Goal: Task Accomplishment & Management: Use online tool/utility

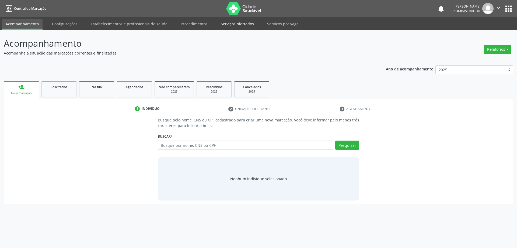
click at [230, 23] on link "Serviços ofertados" at bounding box center [237, 23] width 41 height 9
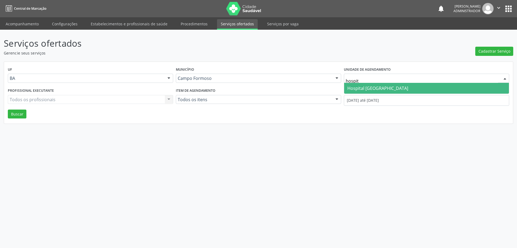
type input "hospita"
click at [370, 86] on span "Hospital [GEOGRAPHIC_DATA]" at bounding box center [377, 88] width 61 height 6
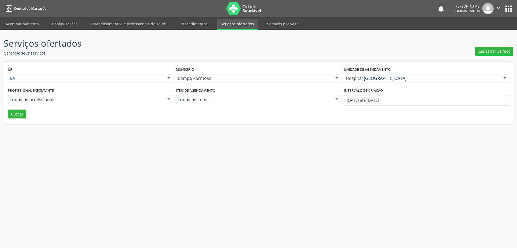
click at [168, 98] on div at bounding box center [169, 99] width 8 height 9
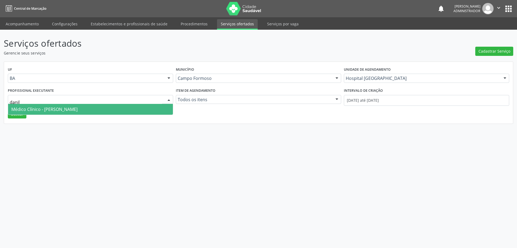
type input "danilo"
click at [145, 107] on span "Médico Clínico - Danilo Souza Cardoso" at bounding box center [90, 109] width 165 height 11
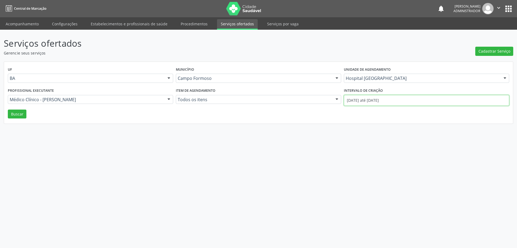
click at [363, 100] on input "01/10/2025 até 07/10/2025" at bounding box center [426, 100] width 165 height 11
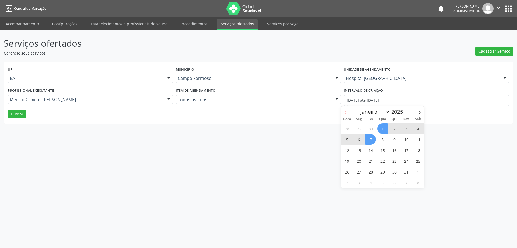
click at [346, 112] on icon at bounding box center [346, 112] width 4 height 4
select select "8"
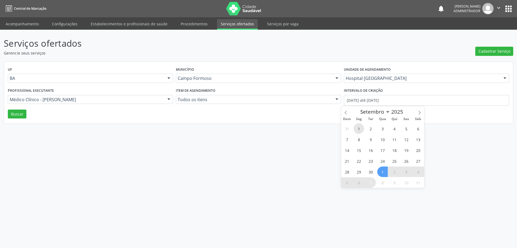
click at [360, 129] on span "1" at bounding box center [359, 128] width 11 height 11
type input "01/09/2025"
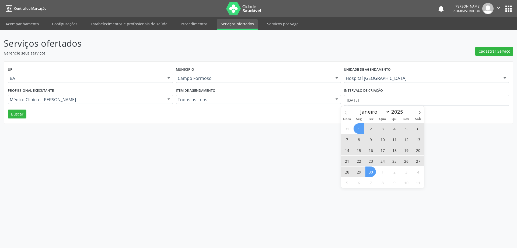
click at [368, 173] on span "30" at bounding box center [371, 171] width 11 height 11
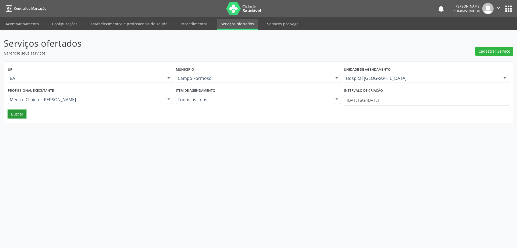
click at [21, 111] on button "Buscar" at bounding box center [17, 113] width 19 height 9
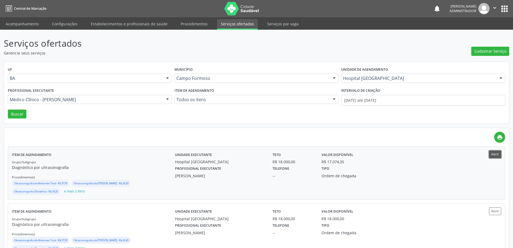
click at [496, 154] on button "Abrir" at bounding box center [495, 153] width 12 height 7
click at [493, 6] on icon "" at bounding box center [495, 8] width 6 height 6
click at [475, 35] on link "Sair" at bounding box center [480, 33] width 37 height 8
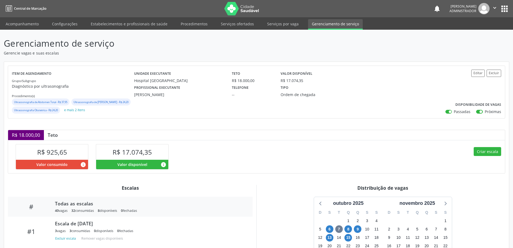
click at [494, 7] on icon "" at bounding box center [495, 8] width 6 height 6
click at [474, 33] on link "Sair" at bounding box center [480, 33] width 37 height 8
